Goal: Transaction & Acquisition: Purchase product/service

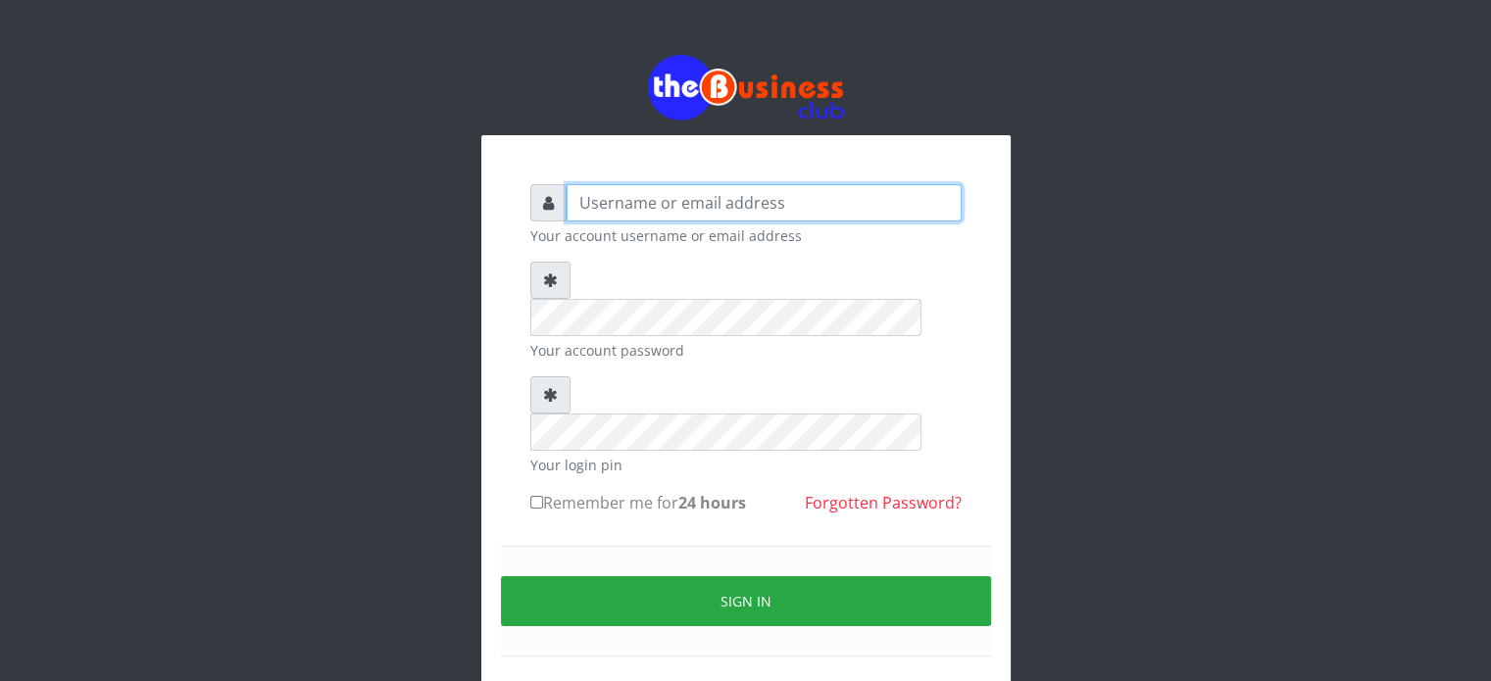
click at [606, 203] on input "text" at bounding box center [763, 202] width 395 height 37
type input "videx"
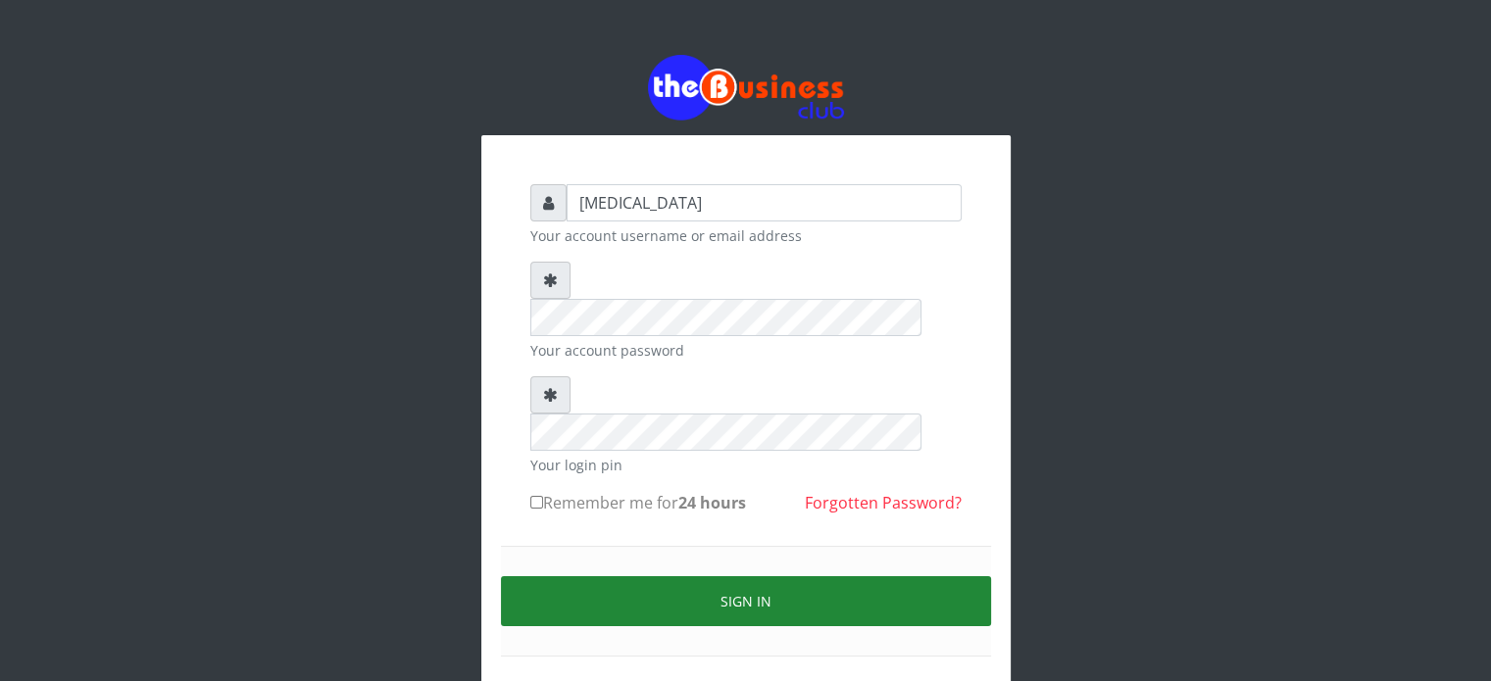
click at [713, 576] on button "Sign in" at bounding box center [746, 601] width 490 height 50
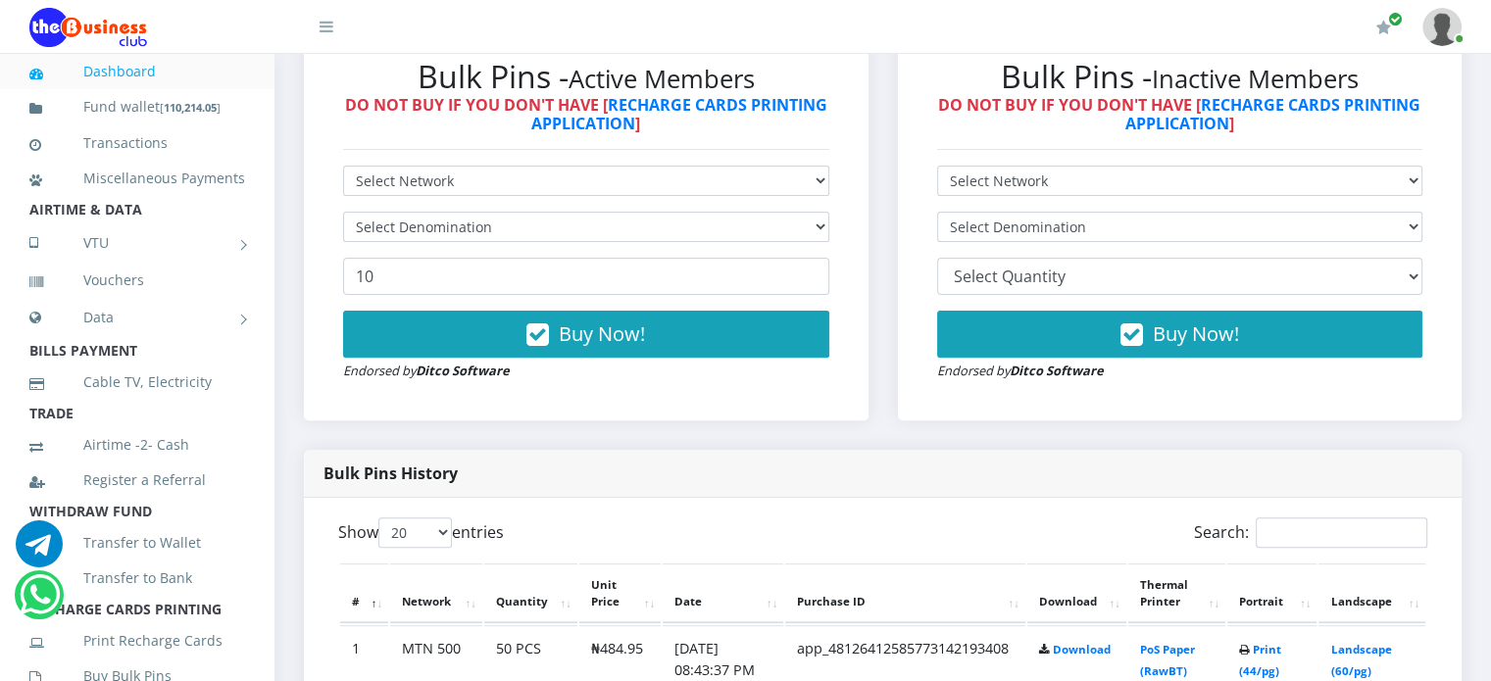
scroll to position [600, 0]
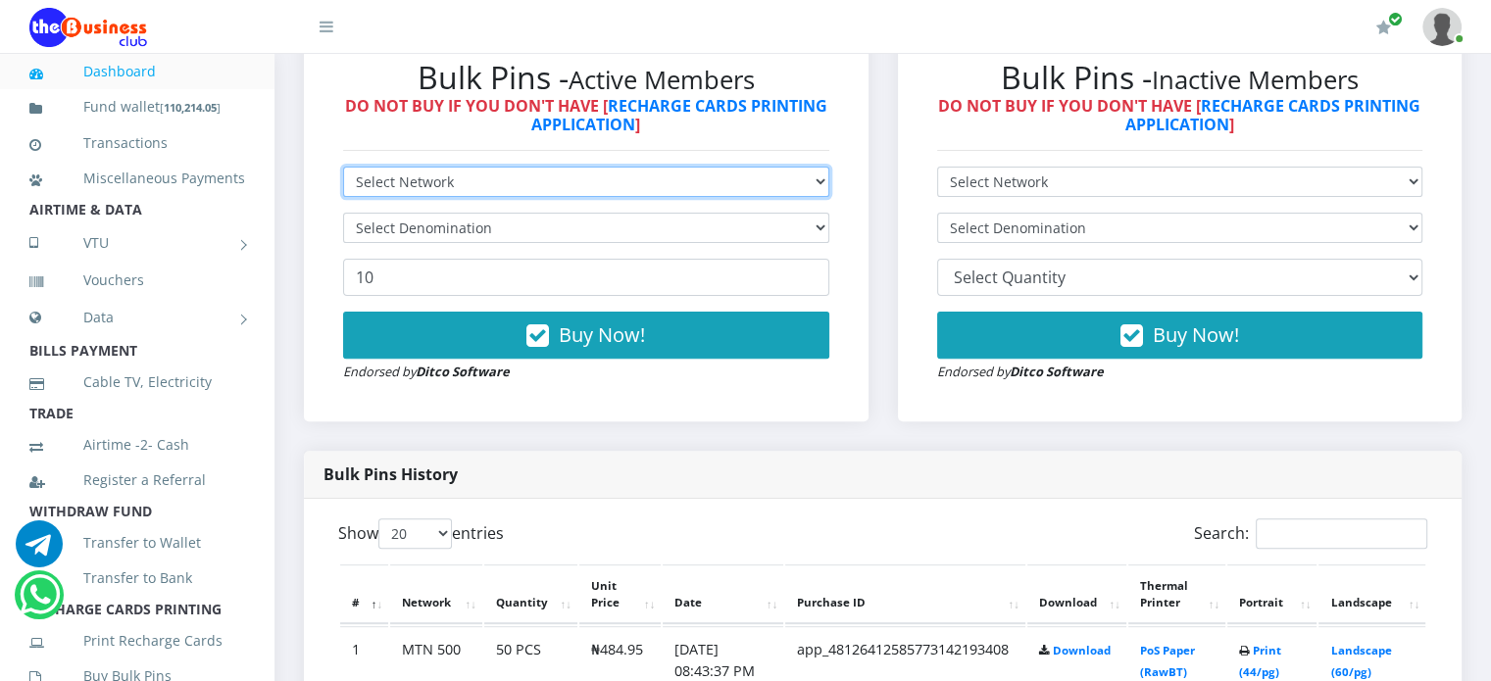
click at [516, 197] on select "Select Network MTN Globacom 9Mobile Airtel" at bounding box center [586, 182] width 486 height 30
select select "9Mobile"
click at [343, 188] on select "Select Network MTN Globacom 9Mobile Airtel" at bounding box center [586, 182] width 486 height 30
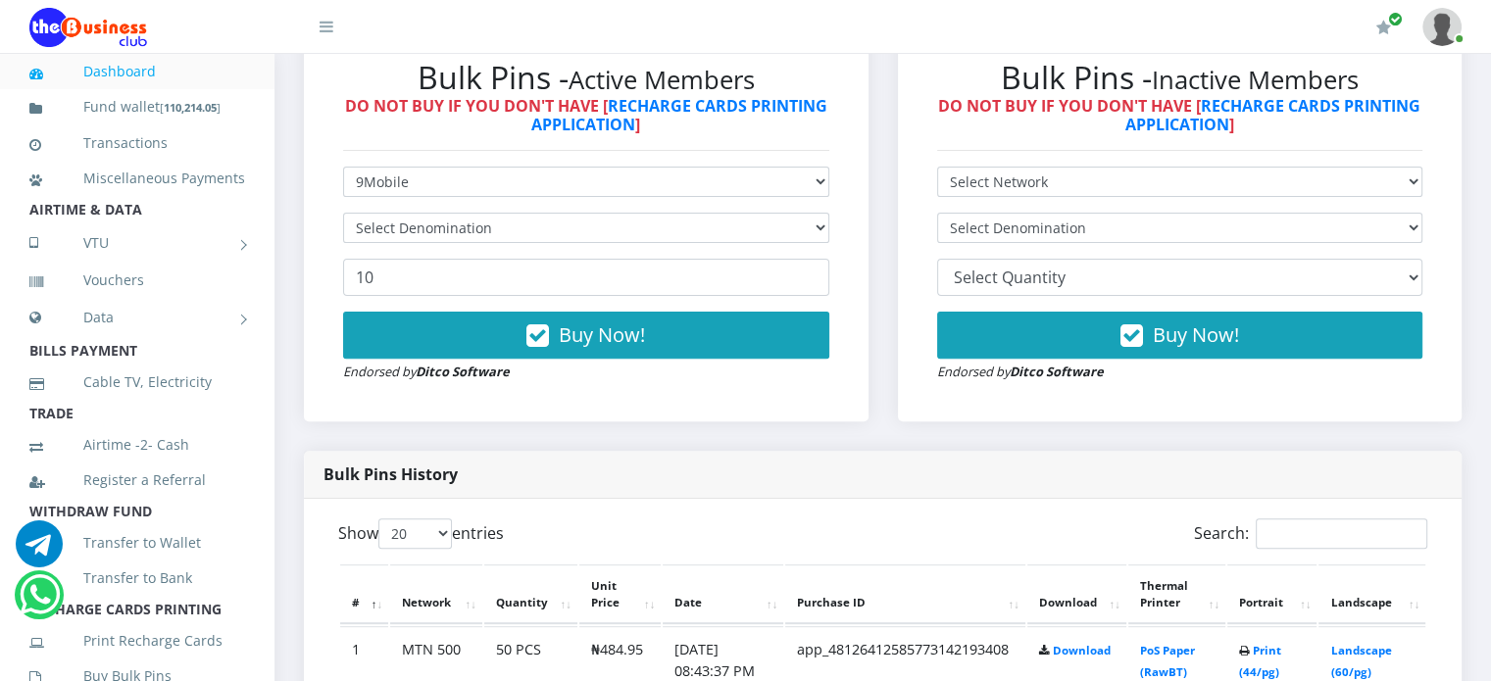
click at [434, 324] on form "Select Network MTN Globacom 9Mobile Airtel Select Denomination 10 Buy Now! Endo…" at bounding box center [586, 275] width 486 height 216
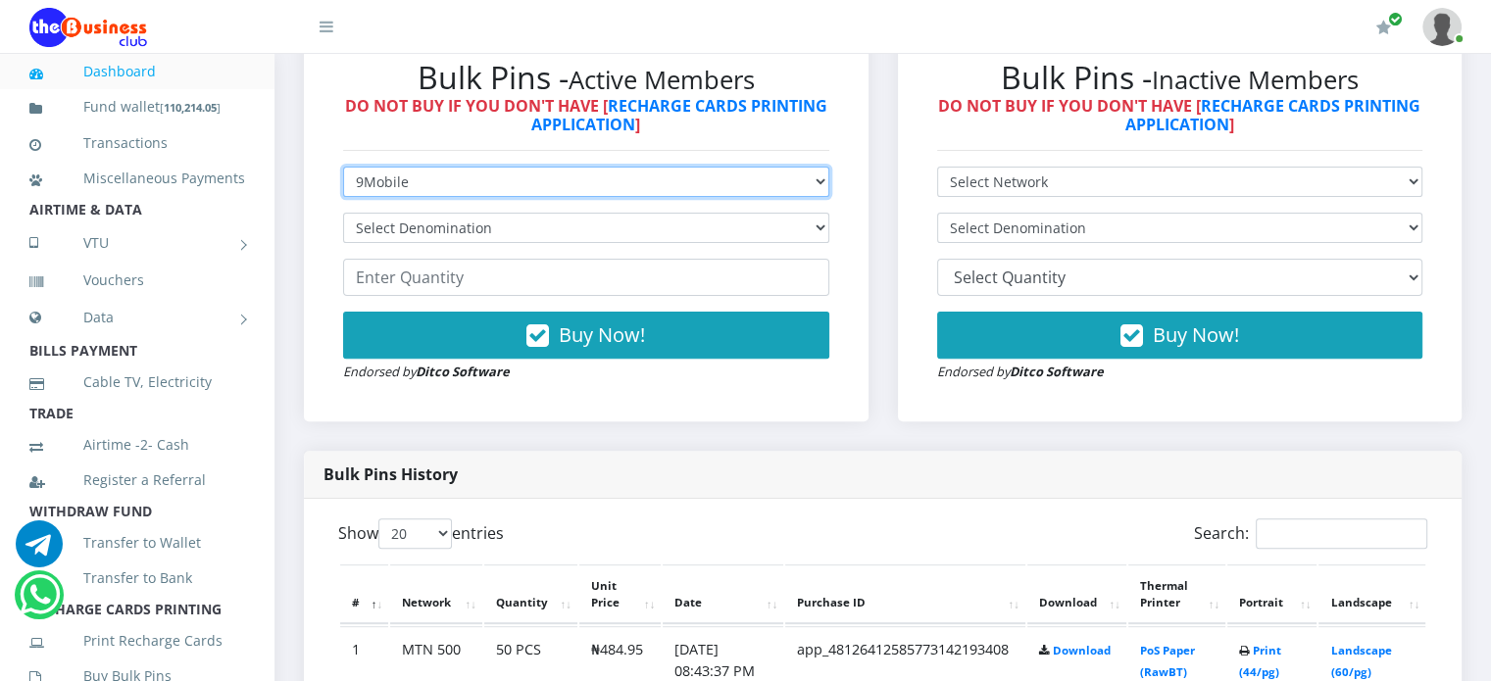
click at [459, 197] on select "Select Network MTN Globacom 9Mobile Airtel" at bounding box center [586, 182] width 486 height 30
select select "Airtel"
click at [343, 188] on select "Select Network MTN Globacom 9Mobile Airtel" at bounding box center [586, 182] width 486 height 30
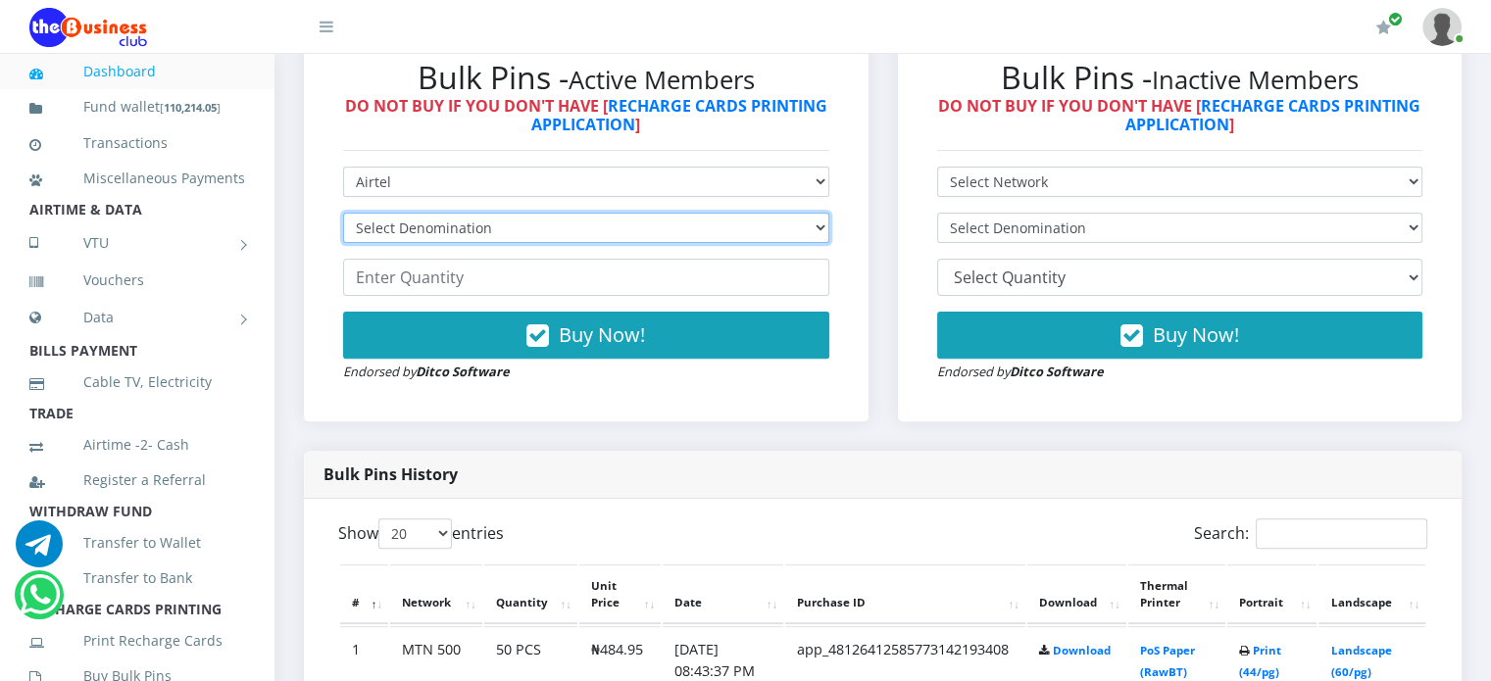
click at [443, 243] on select "Select Denomination" at bounding box center [586, 228] width 486 height 30
select select "481.9-500"
click at [343, 234] on select "Select Denomination Airtel NGN100 - ₦96.38 Airtel NGN200 - ₦192.76 Airtel NGN50…" at bounding box center [586, 228] width 486 height 30
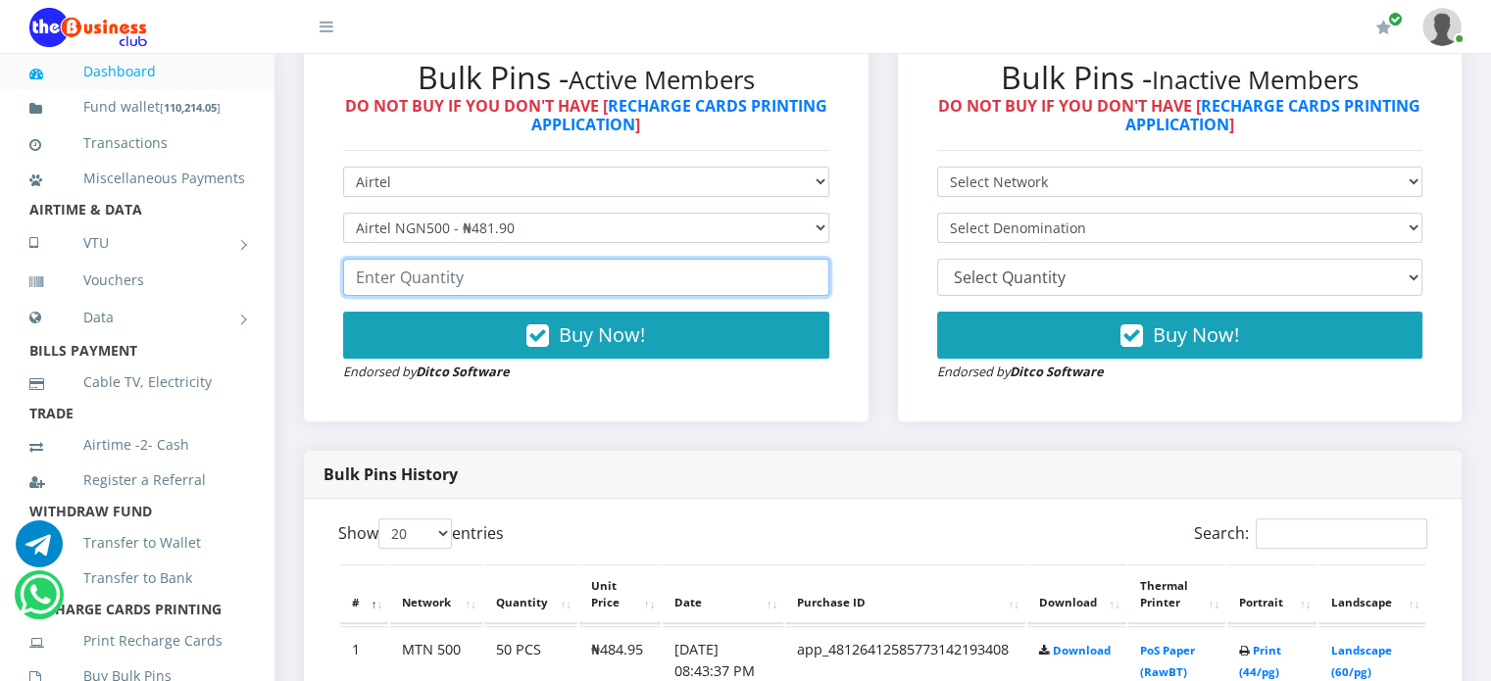
click at [459, 296] on input "number" at bounding box center [586, 277] width 486 height 37
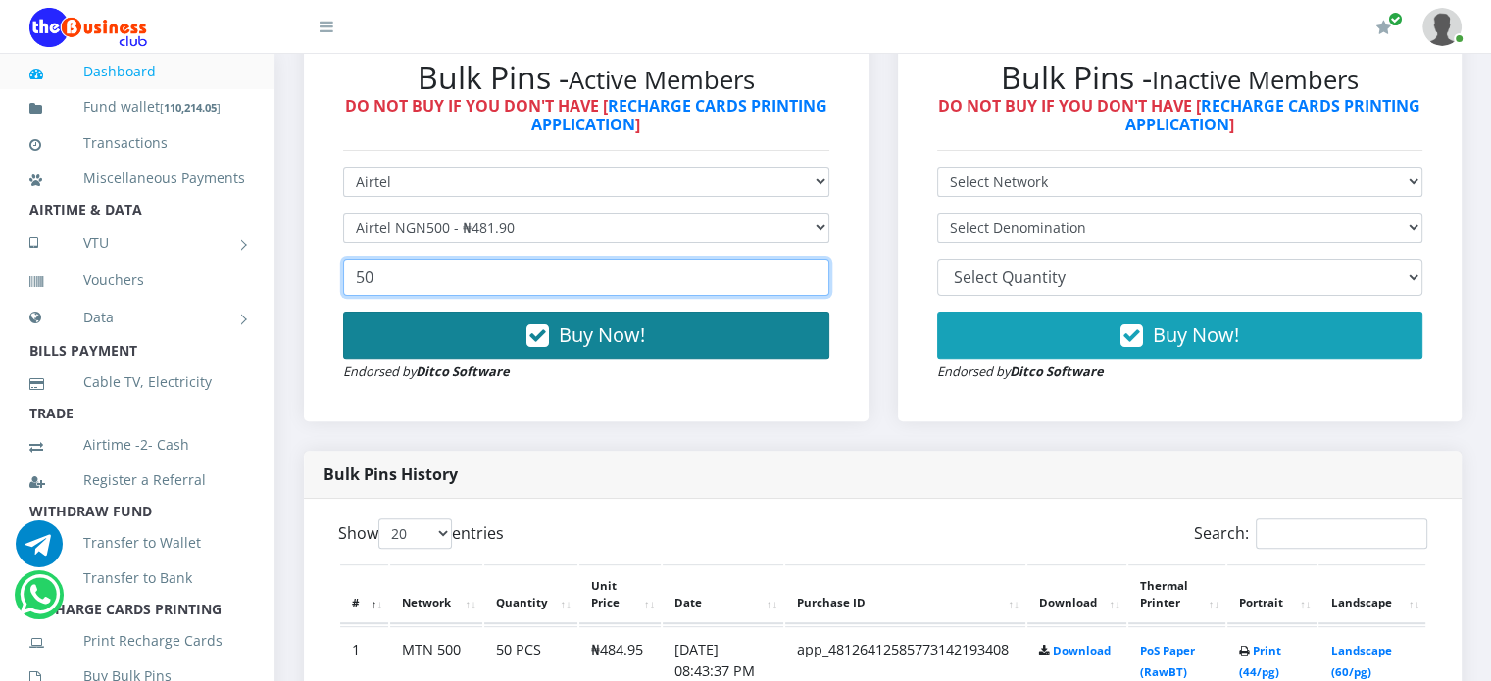
type input "50"
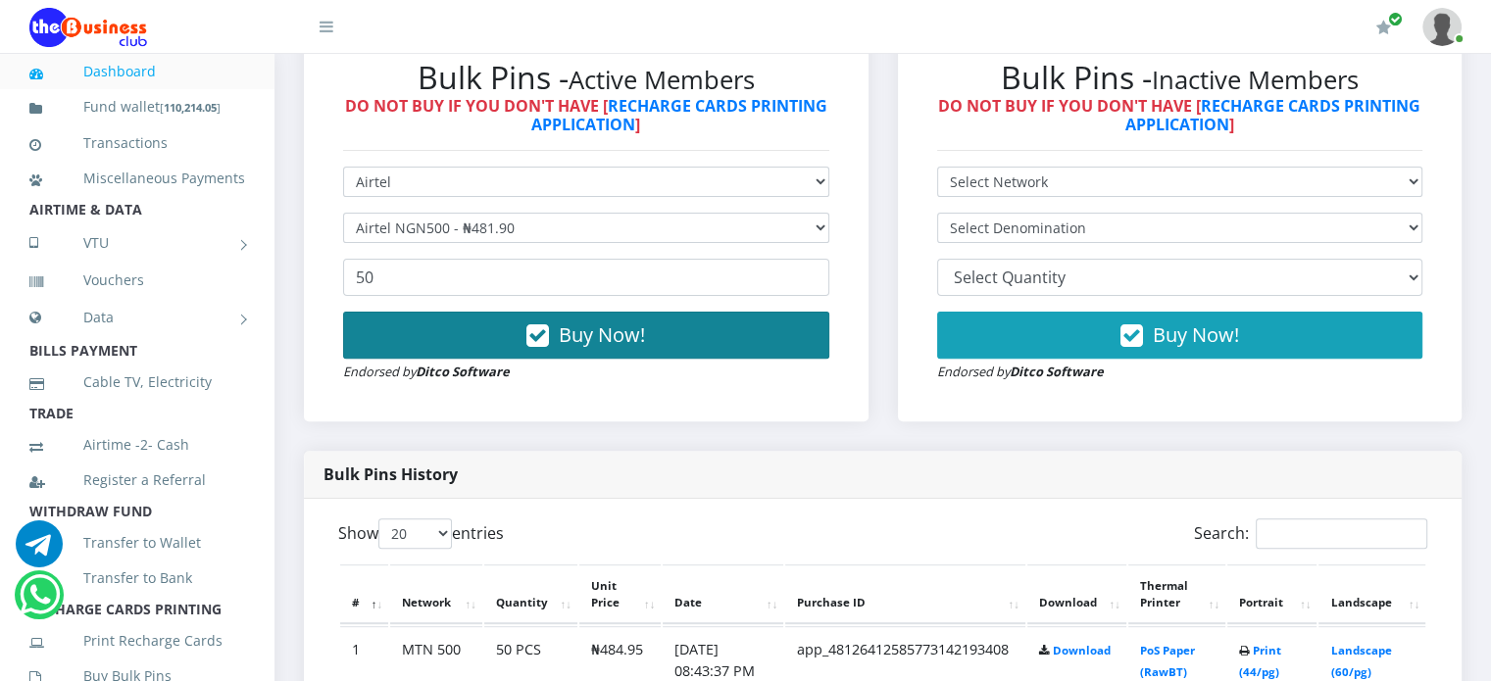
click at [511, 351] on button "Buy Now!" at bounding box center [586, 335] width 486 height 47
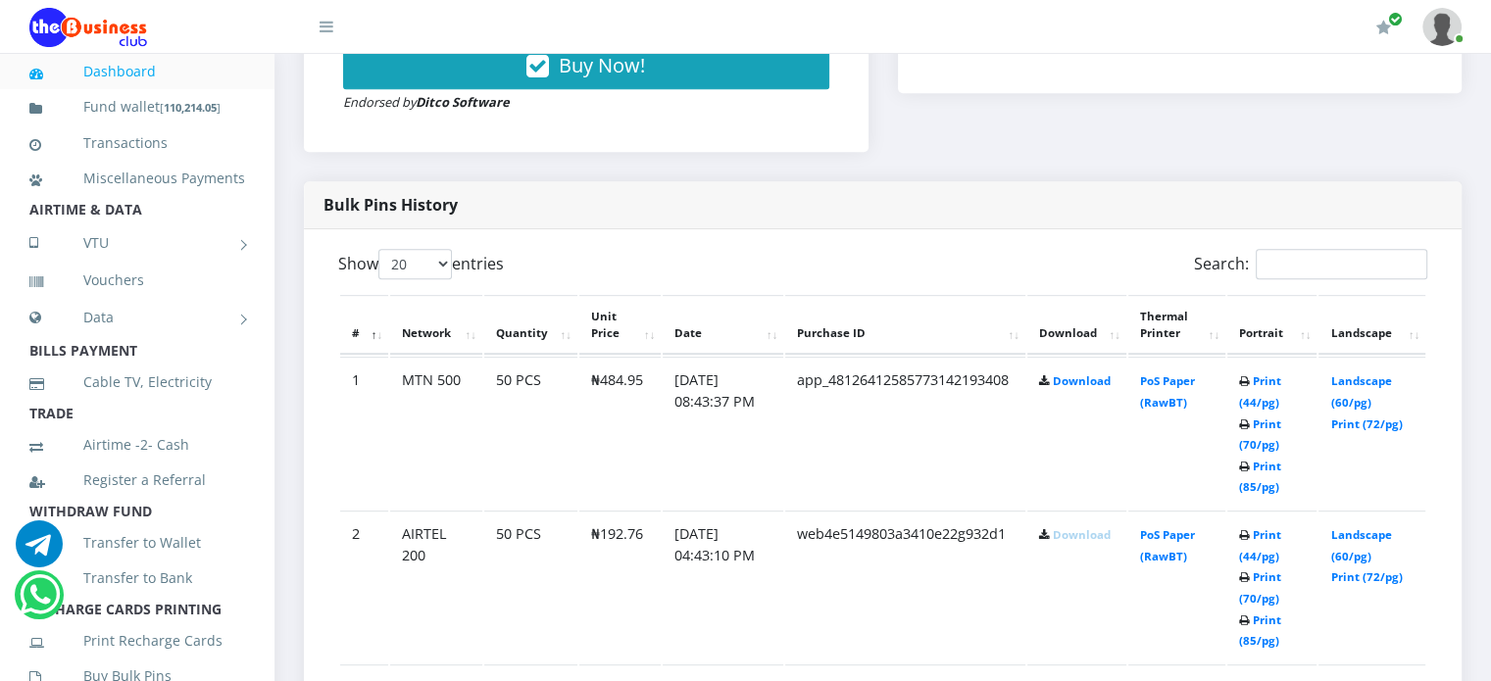
scroll to position [942, 0]
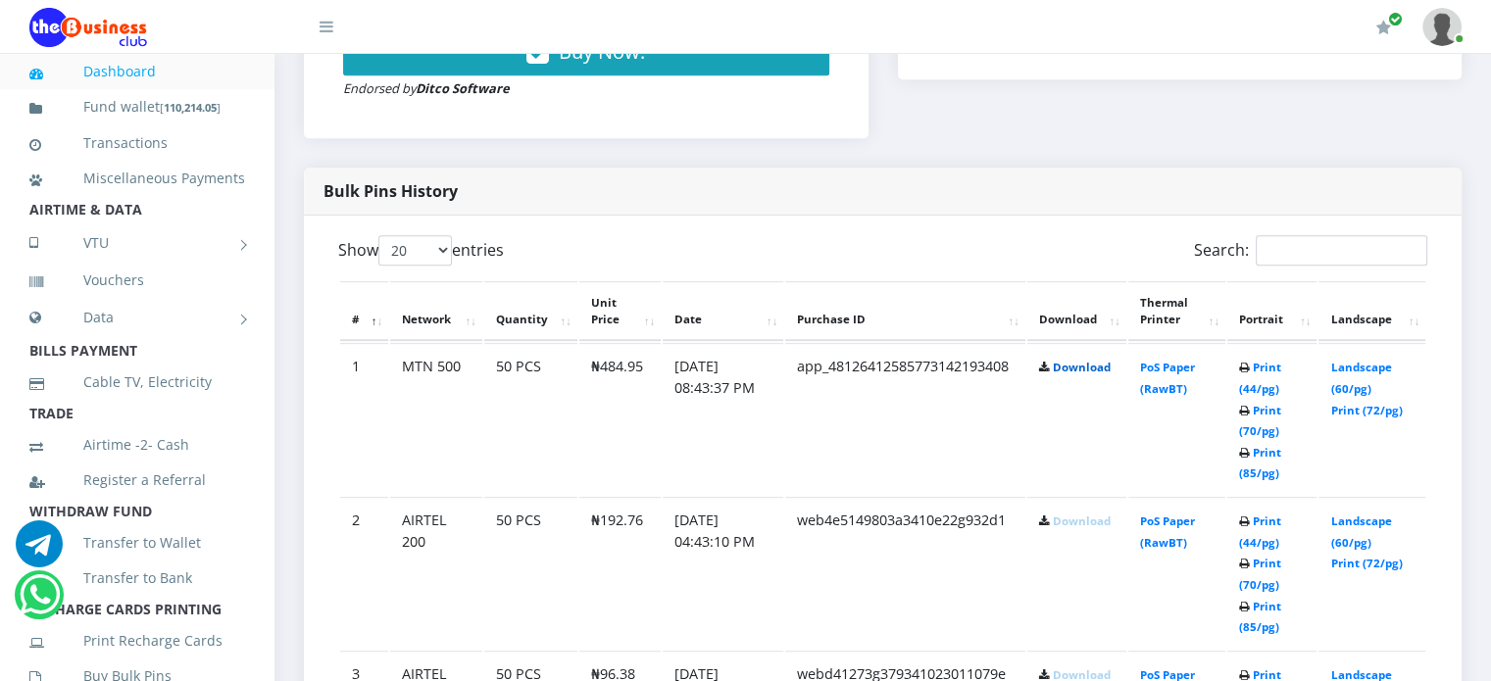
click at [1078, 374] on link "Download" at bounding box center [1082, 367] width 58 height 15
drag, startPoint x: 597, startPoint y: 391, endPoint x: 641, endPoint y: 391, distance: 44.1
click at [641, 391] on td "₦484.95" at bounding box center [619, 419] width 81 height 152
copy td "484.95"
